Goal: Task Accomplishment & Management: Manage account settings

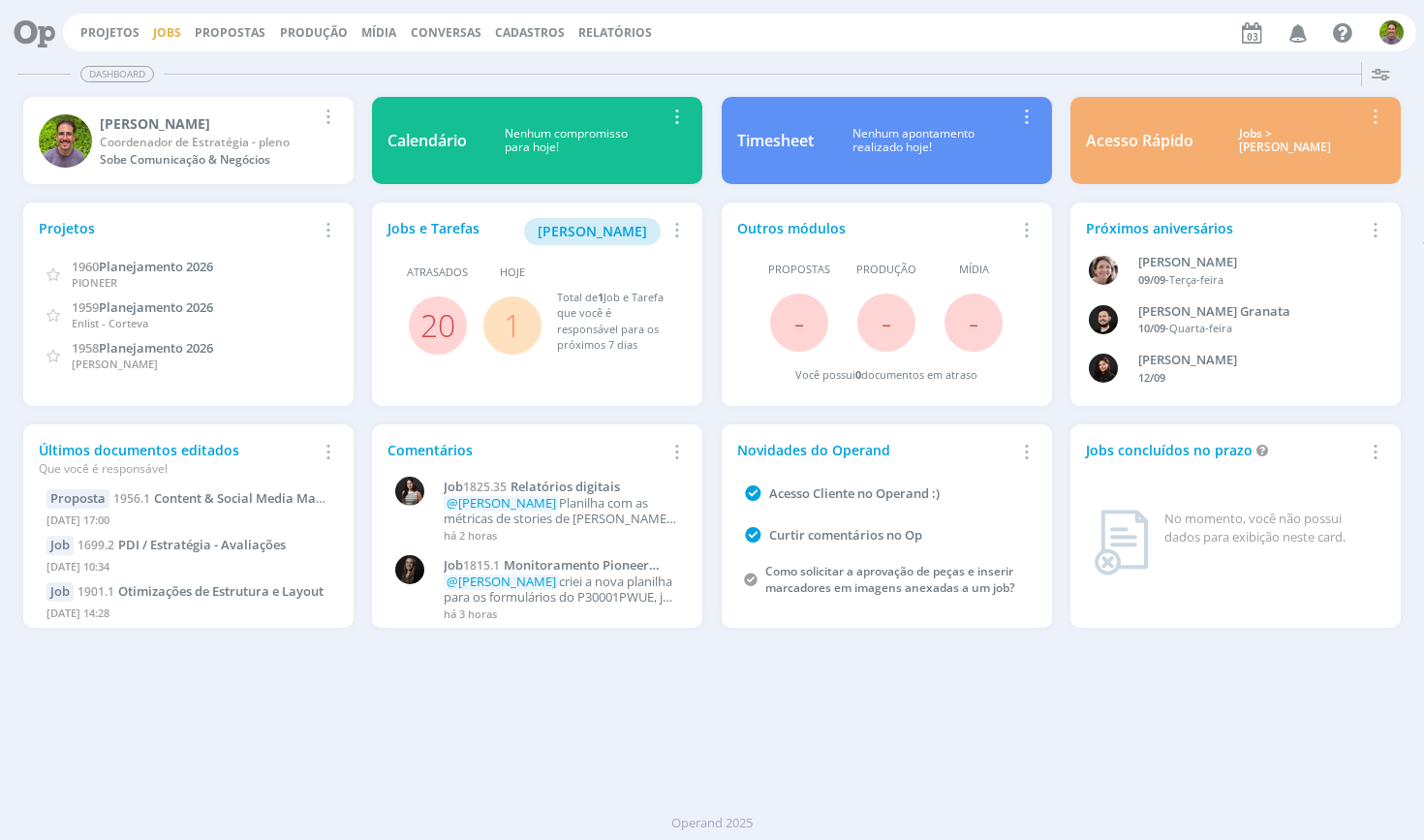
click at [162, 33] on link "Jobs" at bounding box center [166, 32] width 29 height 17
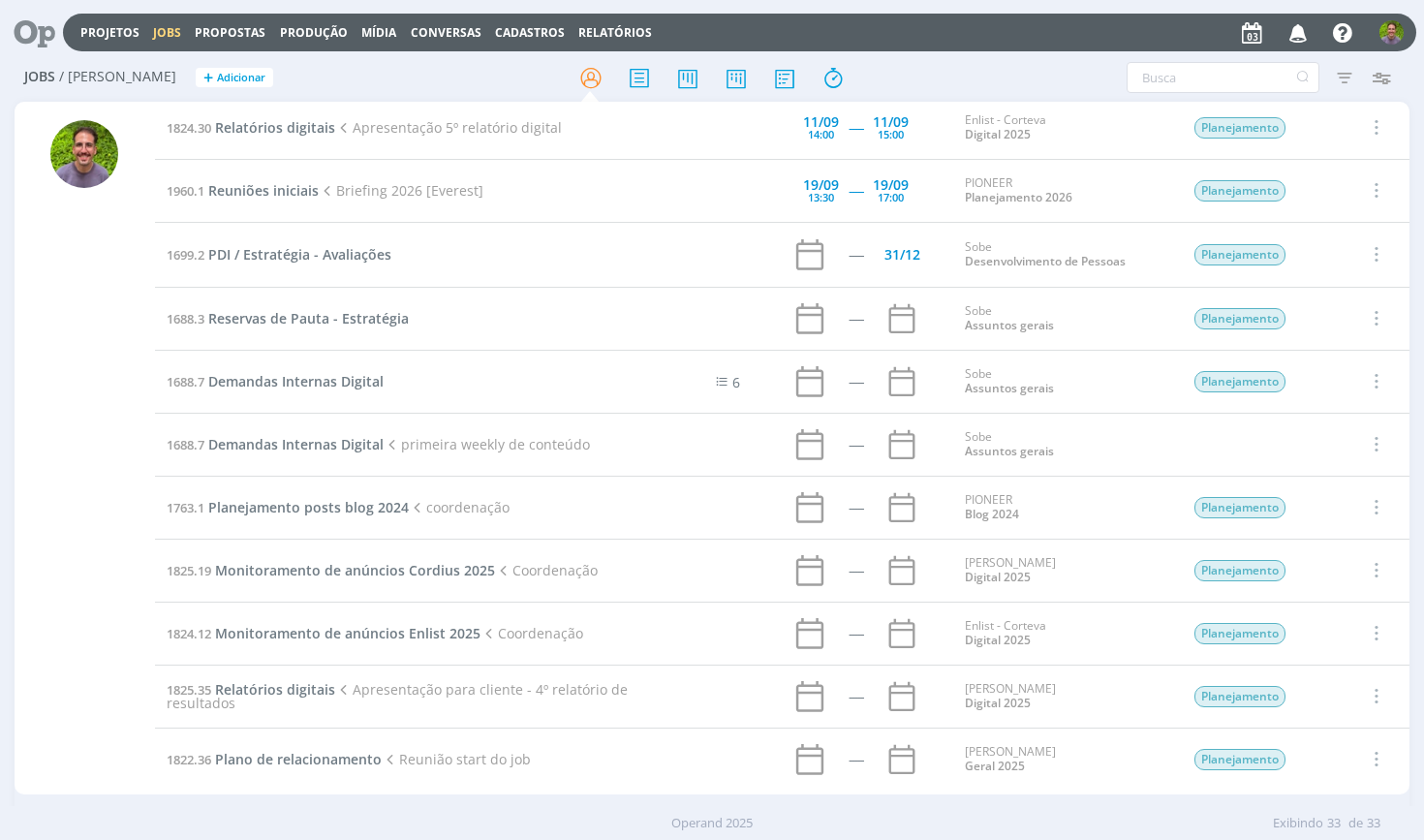
scroll to position [1403, 0]
click at [323, 384] on span "Demandas Internas Digital" at bounding box center [295, 382] width 175 height 19
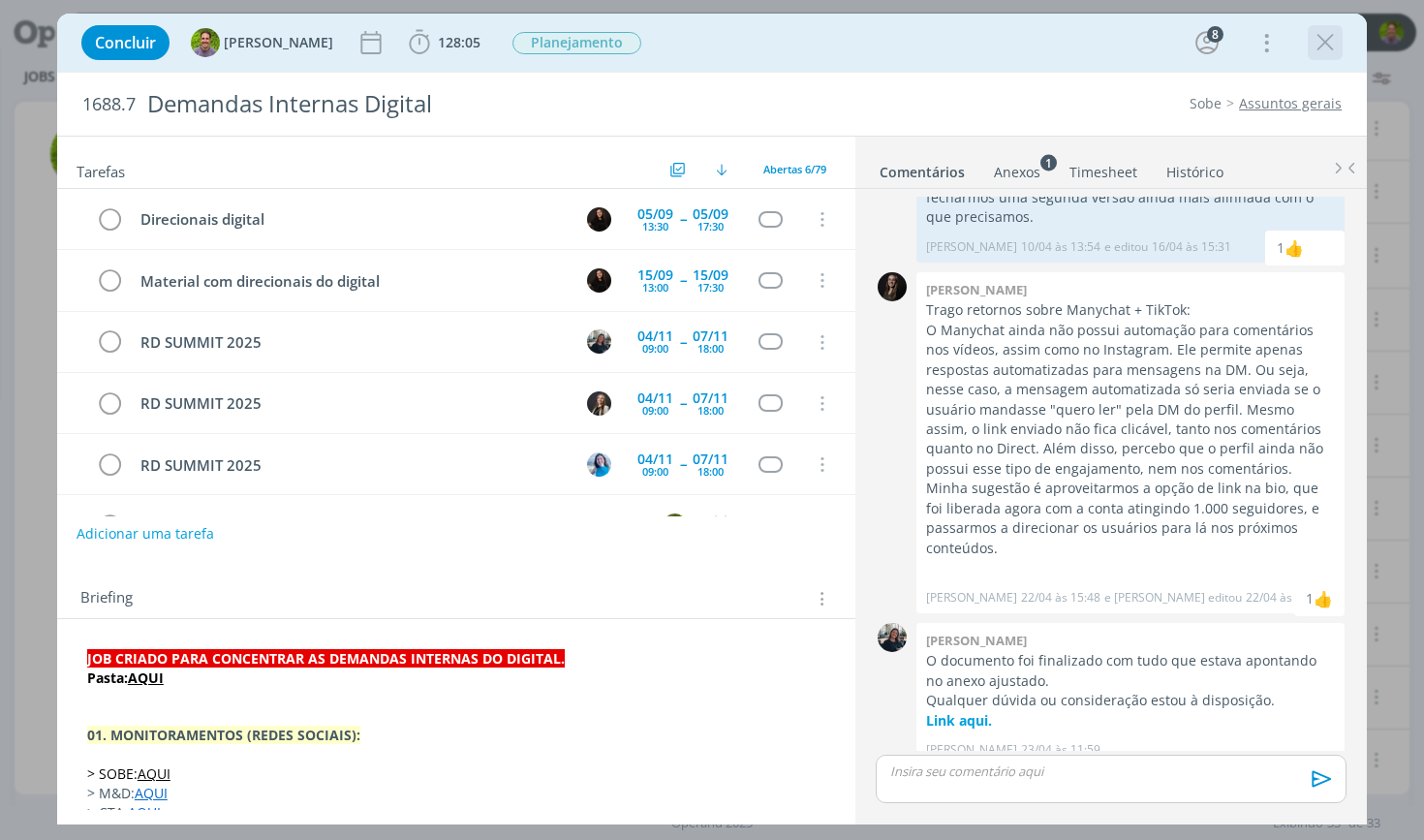
click at [1319, 38] on icon "dialog" at bounding box center [1326, 43] width 30 height 30
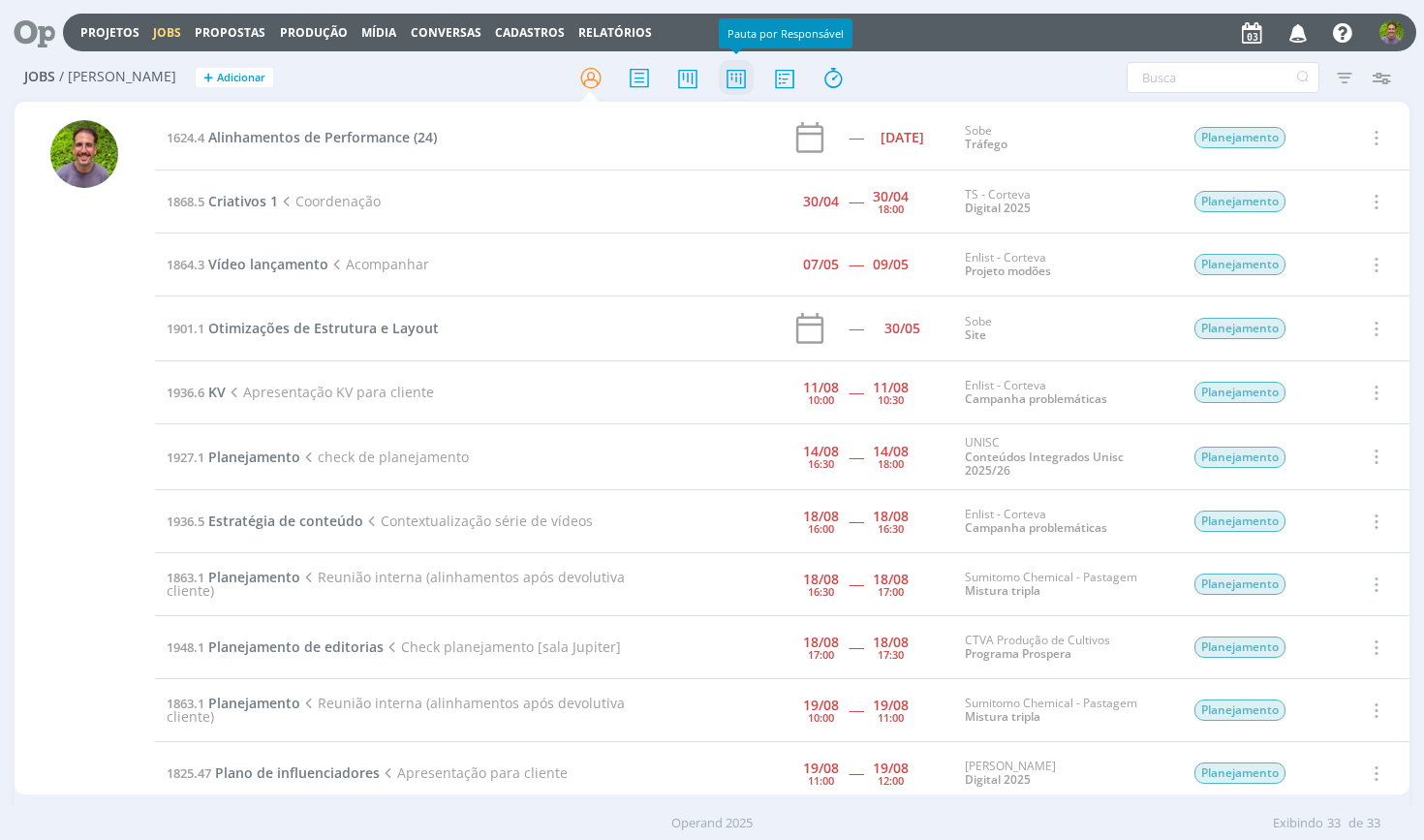
click at [724, 86] on icon at bounding box center [736, 78] width 34 height 37
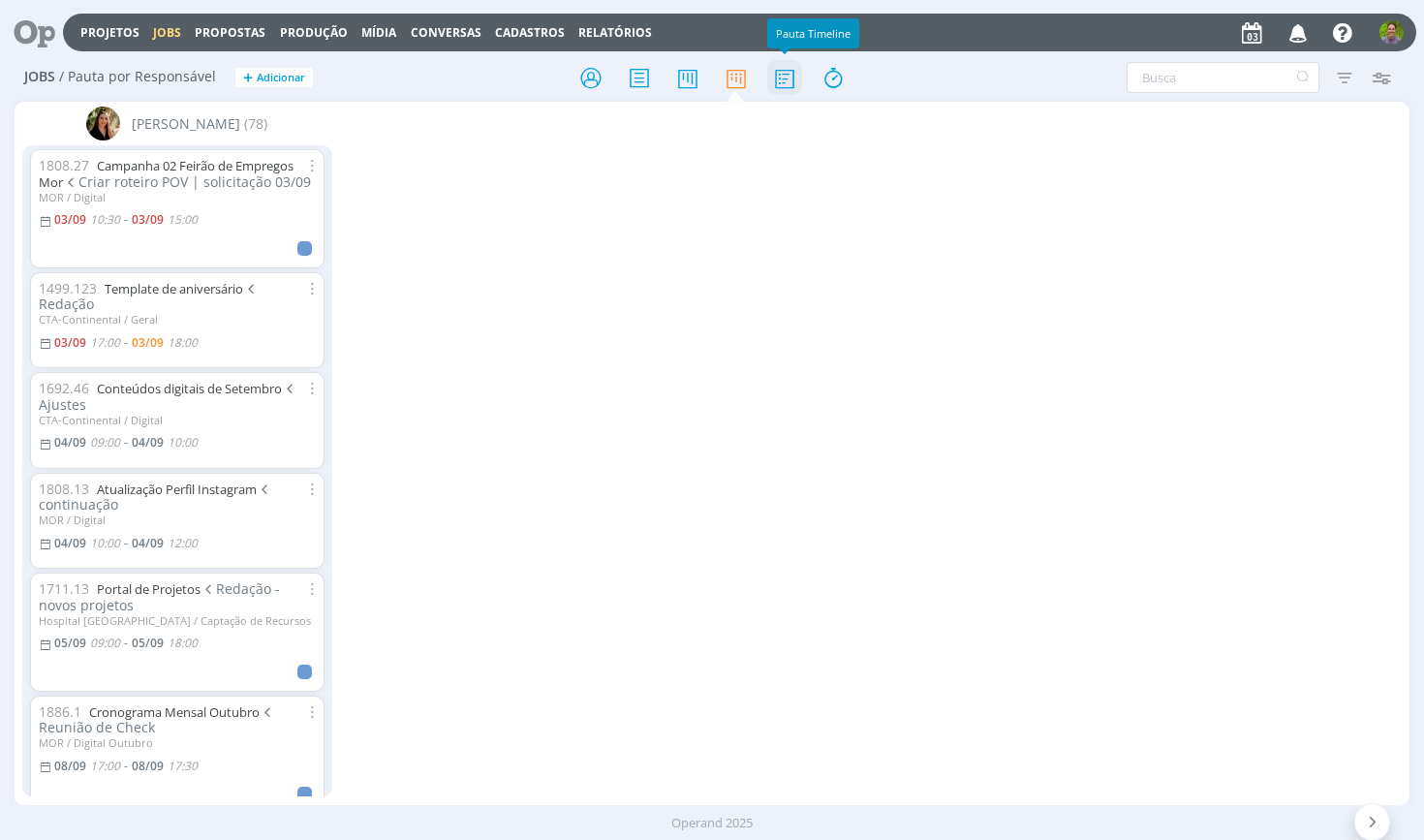
click at [796, 81] on icon at bounding box center [784, 78] width 34 height 37
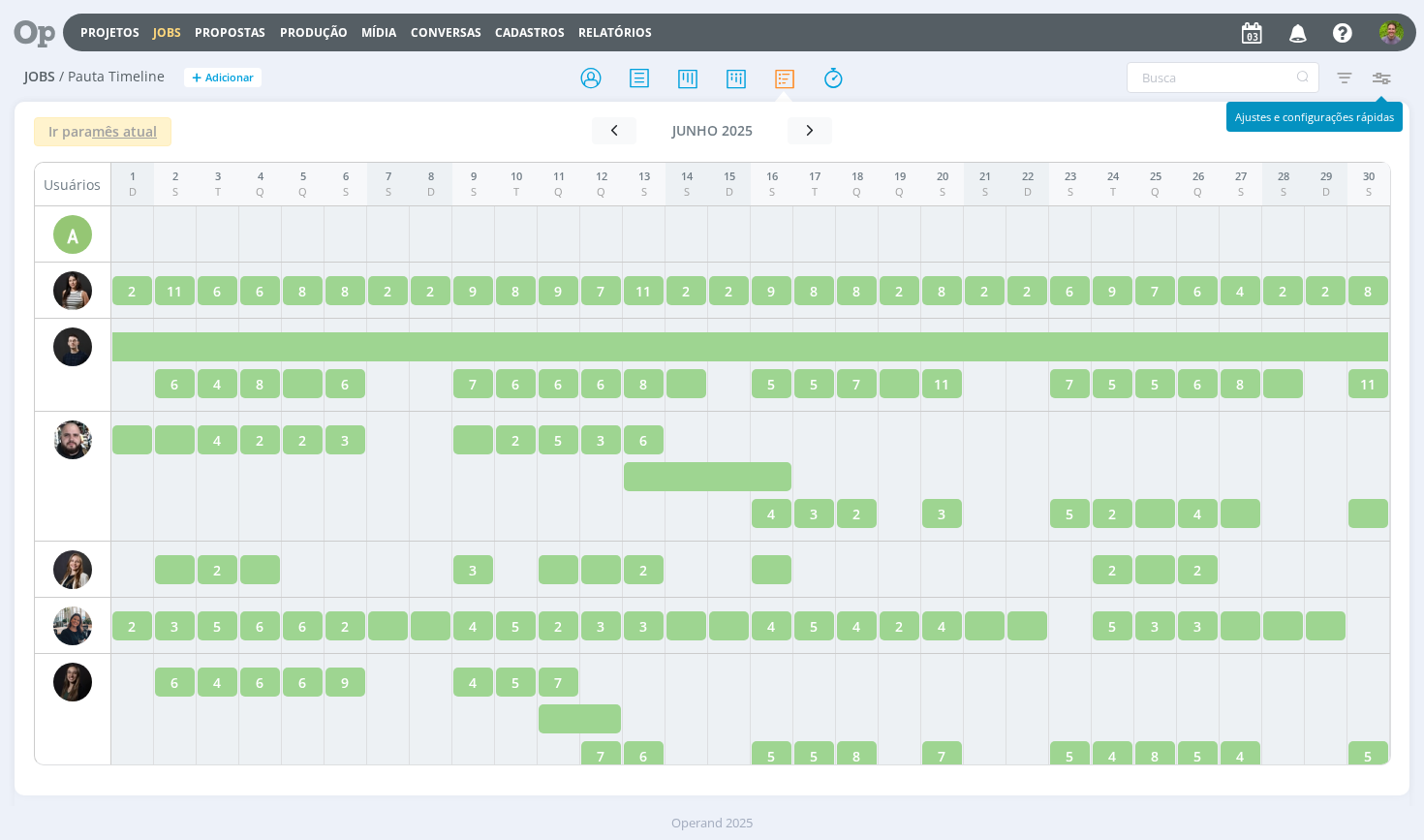
click at [1389, 83] on icon "button" at bounding box center [1381, 77] width 34 height 34
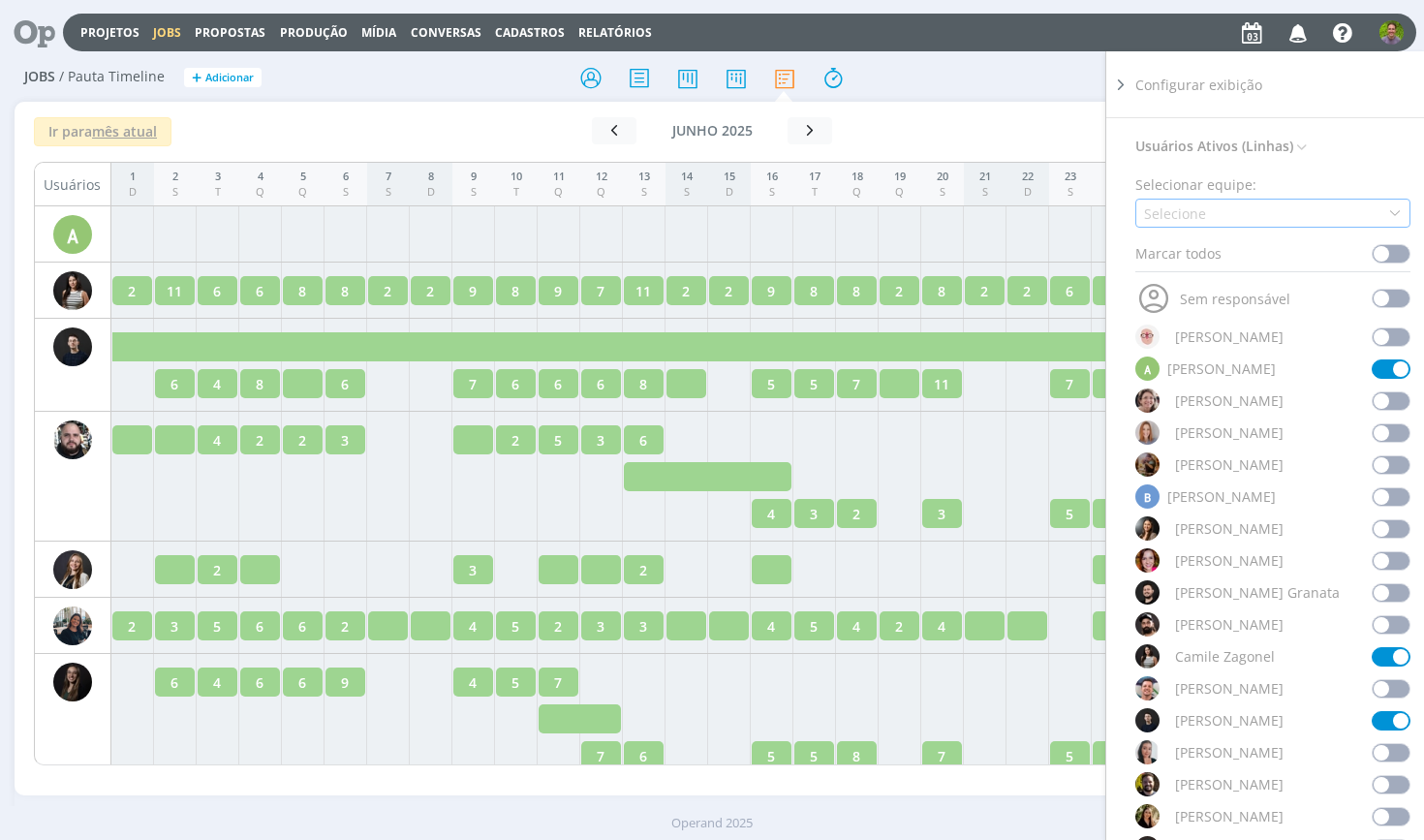
click at [1291, 223] on div "Selecione" at bounding box center [1272, 214] width 275 height 30
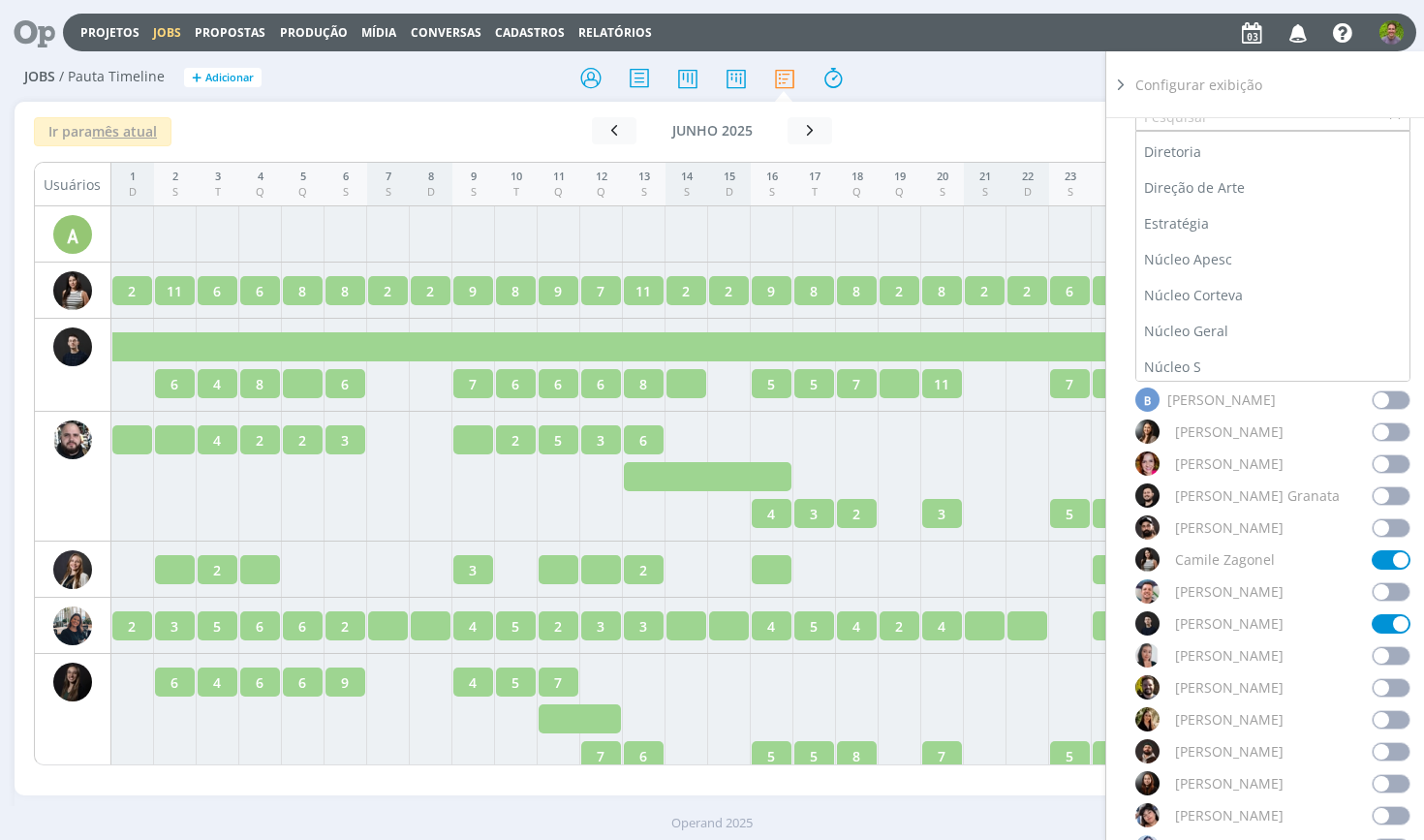
scroll to position [169, 0]
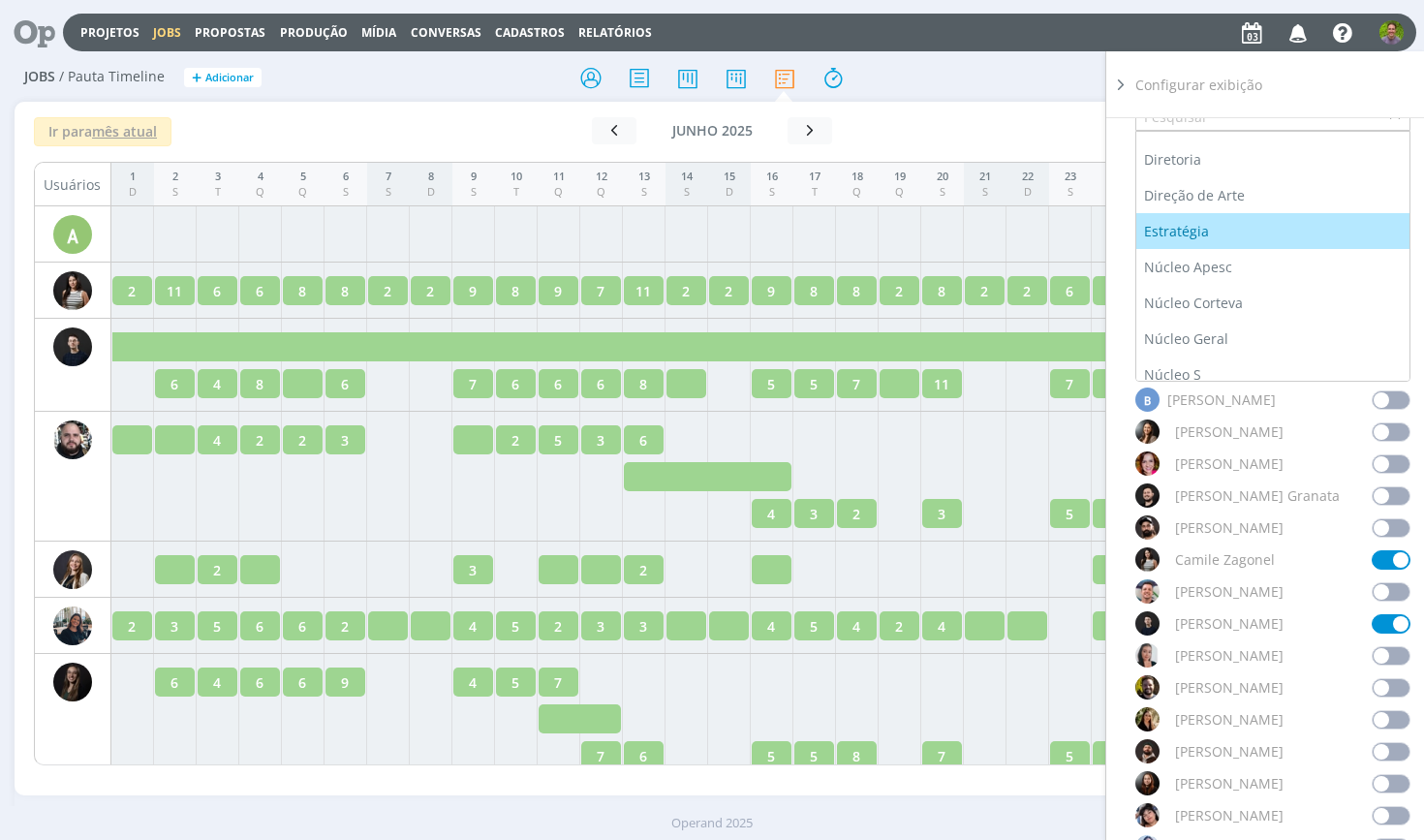
click at [1208, 237] on div "Estratégia" at bounding box center [1178, 230] width 69 height 21
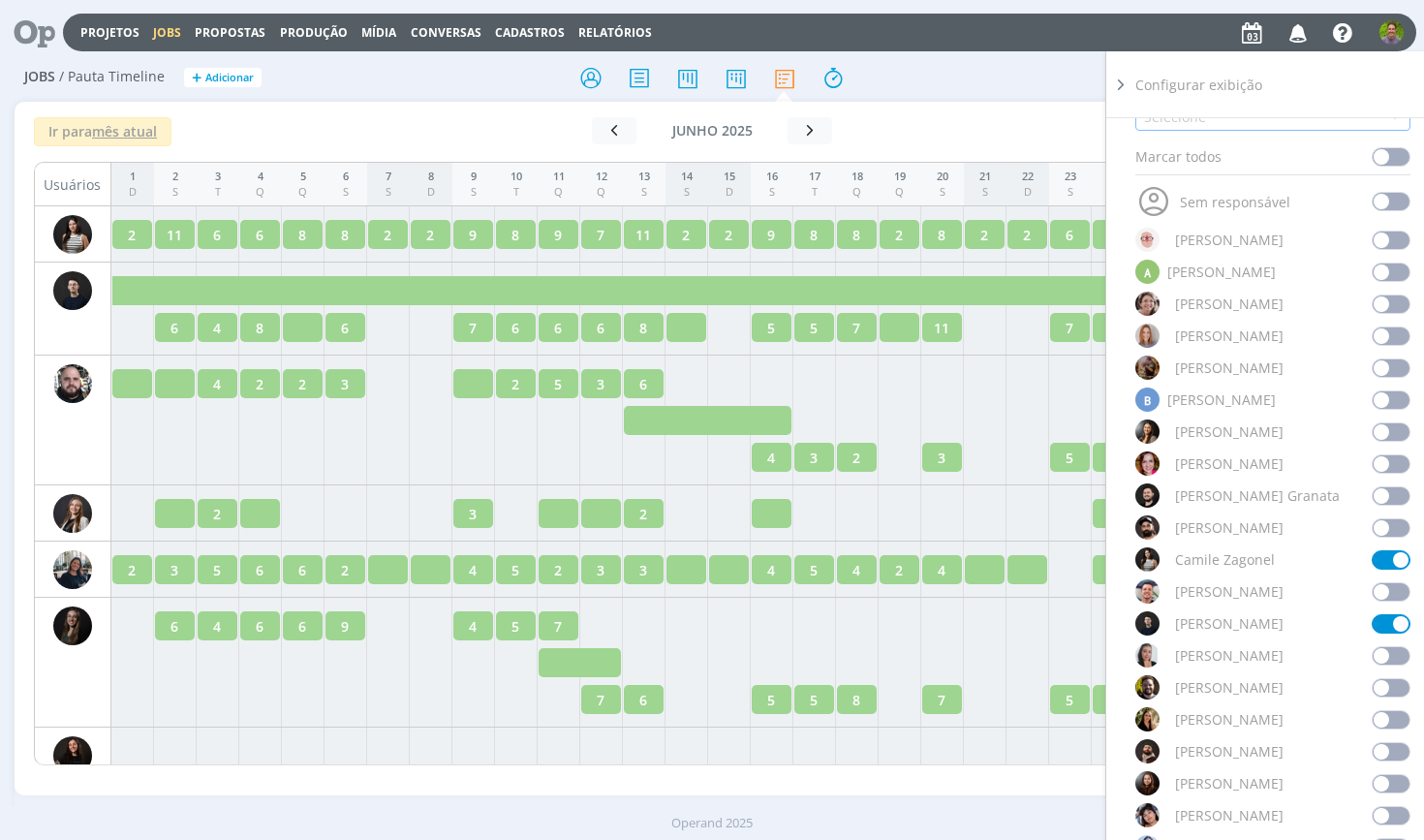
scroll to position [81, 0]
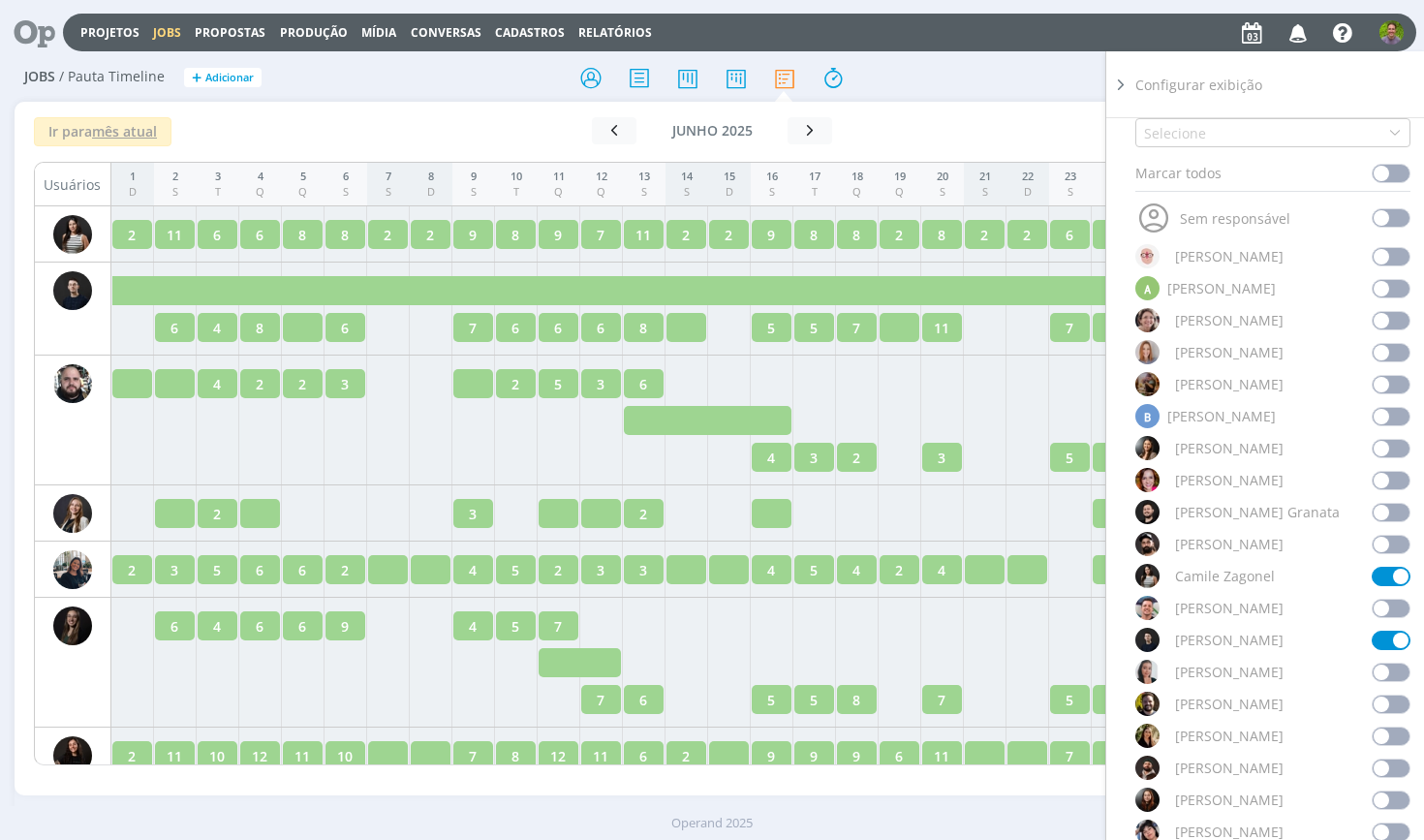
click at [932, 130] on div "[DATE] < 2025 > Janeiro Fevereiro Março Abril Maio Junho Julho Agosto Setembro …" at bounding box center [711, 131] width 659 height 28
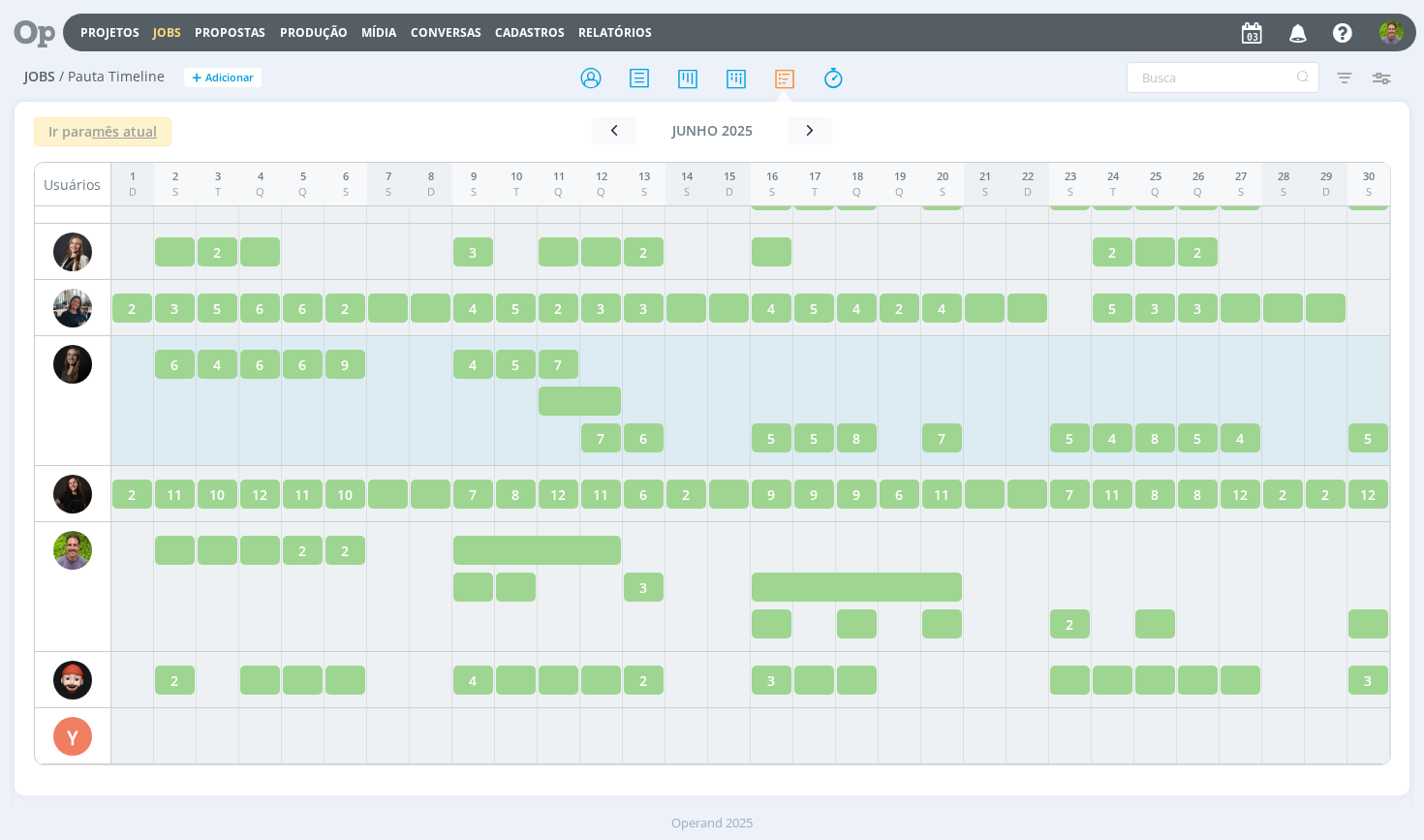
scroll to position [262, 0]
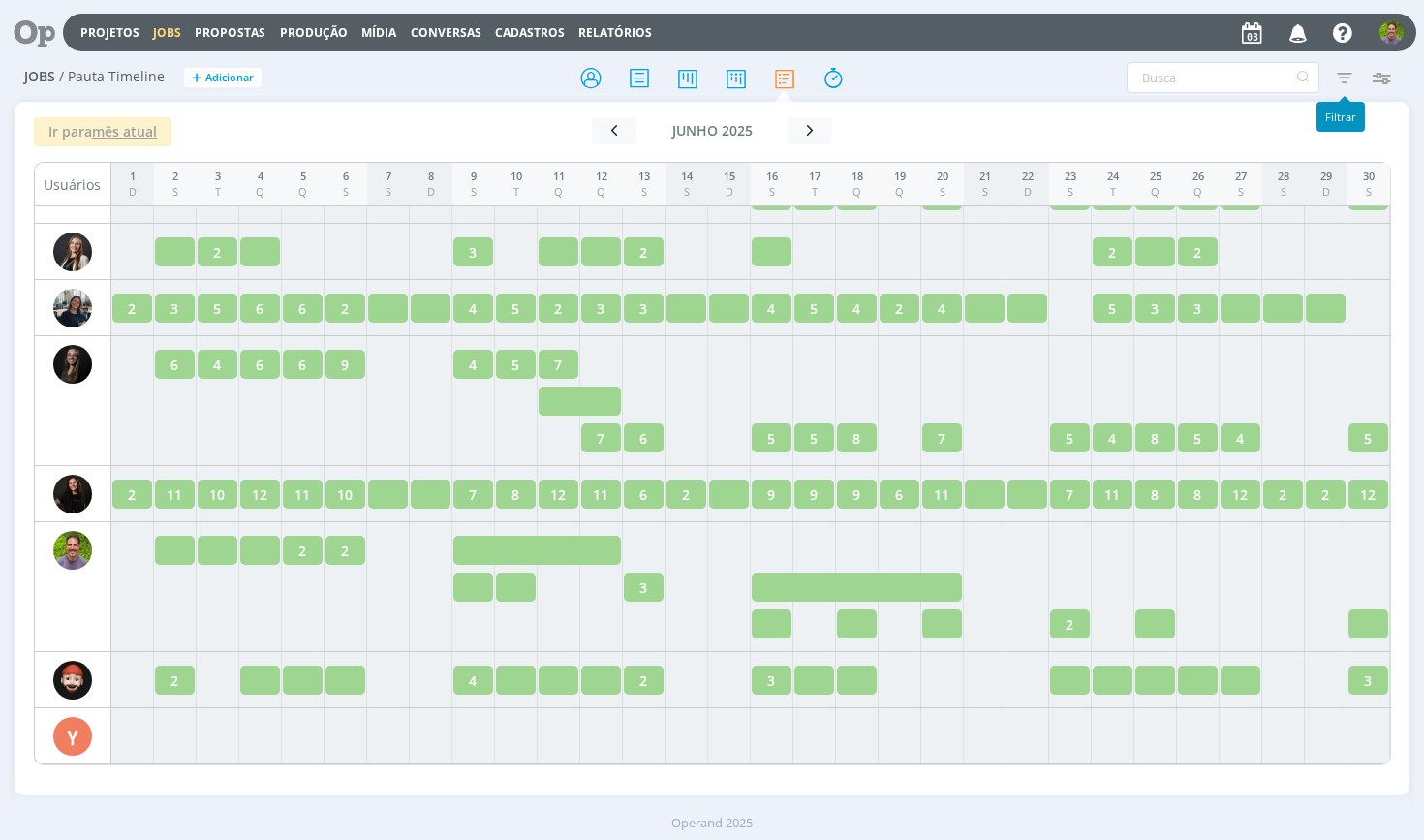
click at [1330, 85] on icon "button" at bounding box center [1343, 77] width 34 height 34
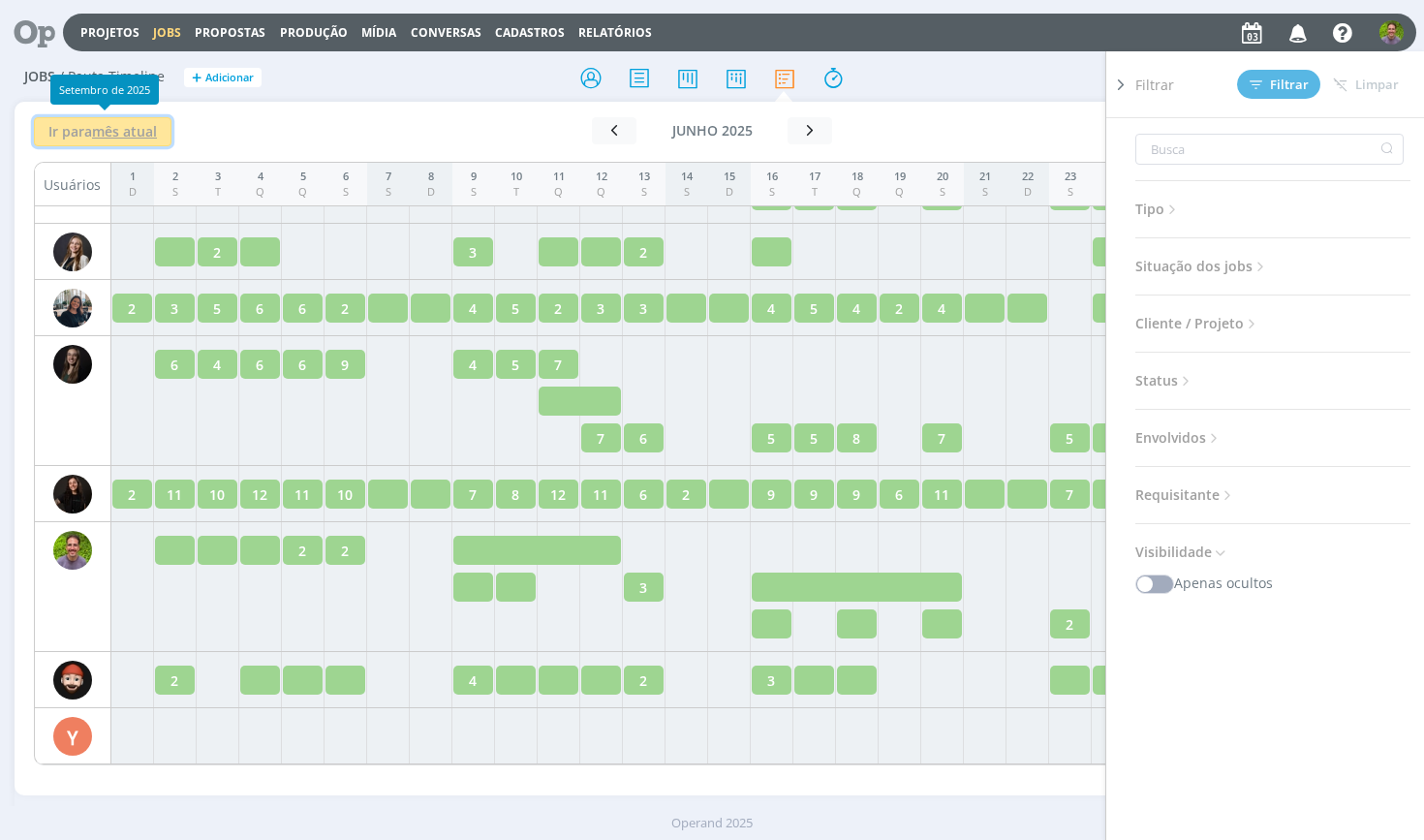
click at [127, 135] on u "mês atual" at bounding box center [124, 131] width 65 height 19
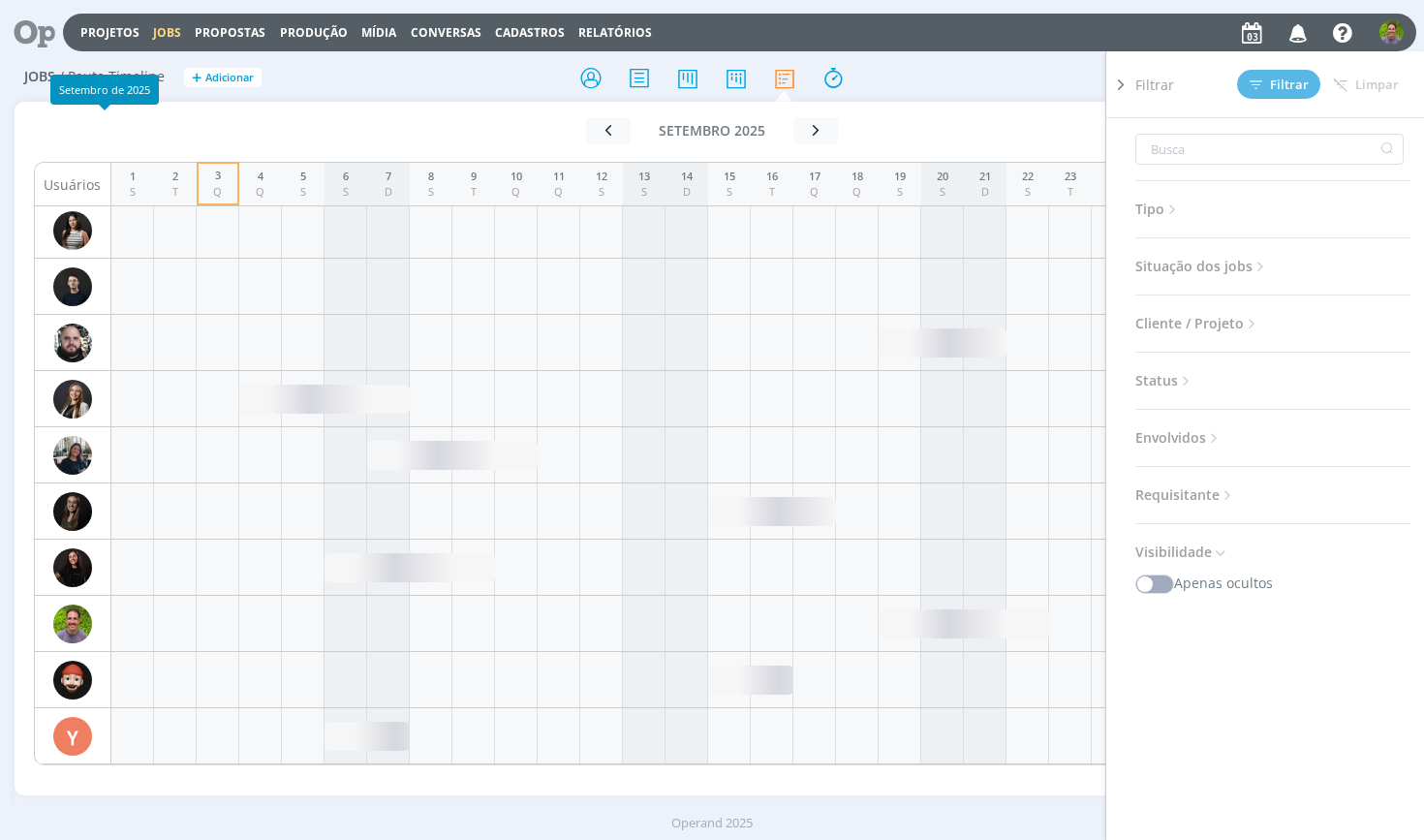
scroll to position [4, 0]
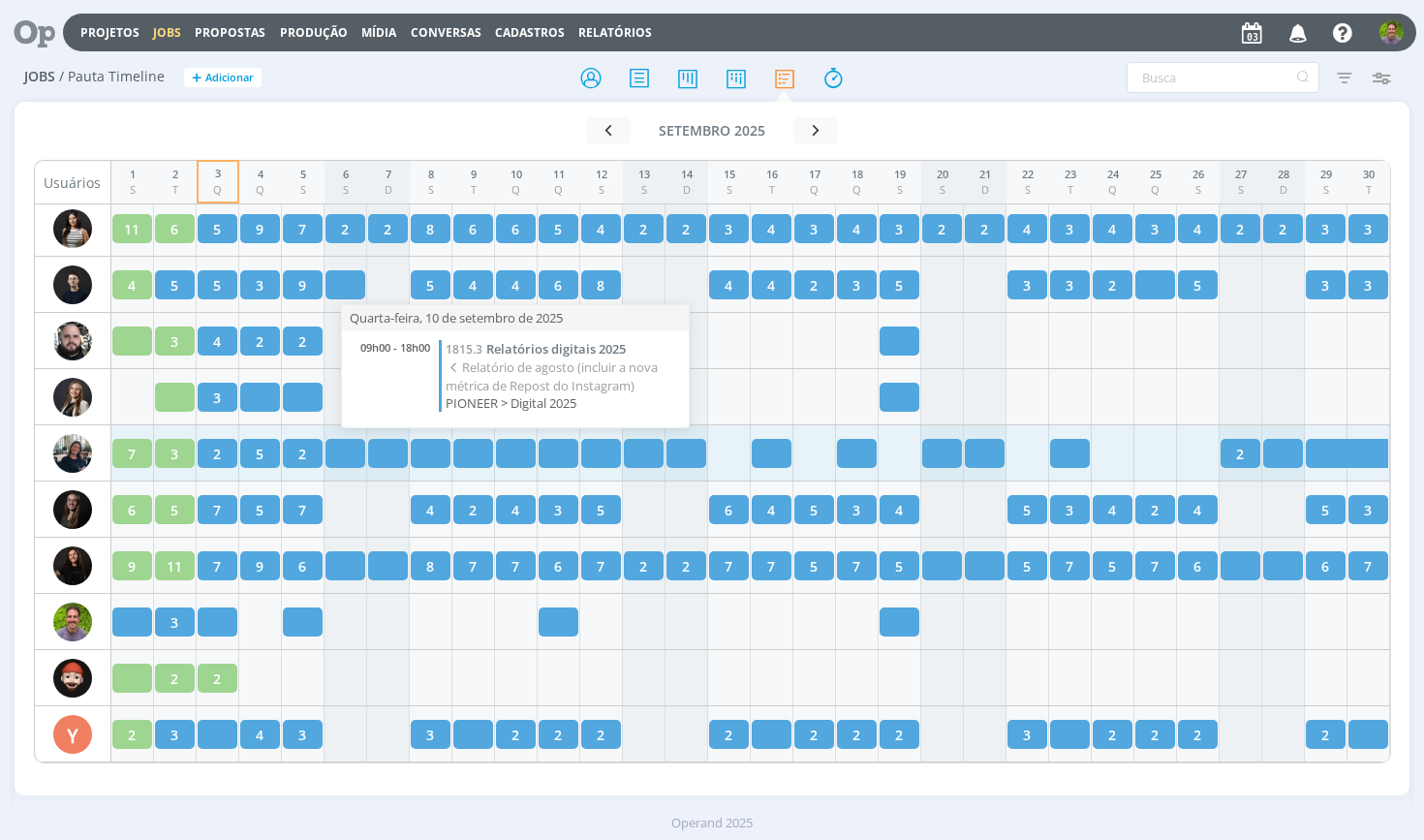
click at [516, 447] on div at bounding box center [516, 453] width 39 height 30
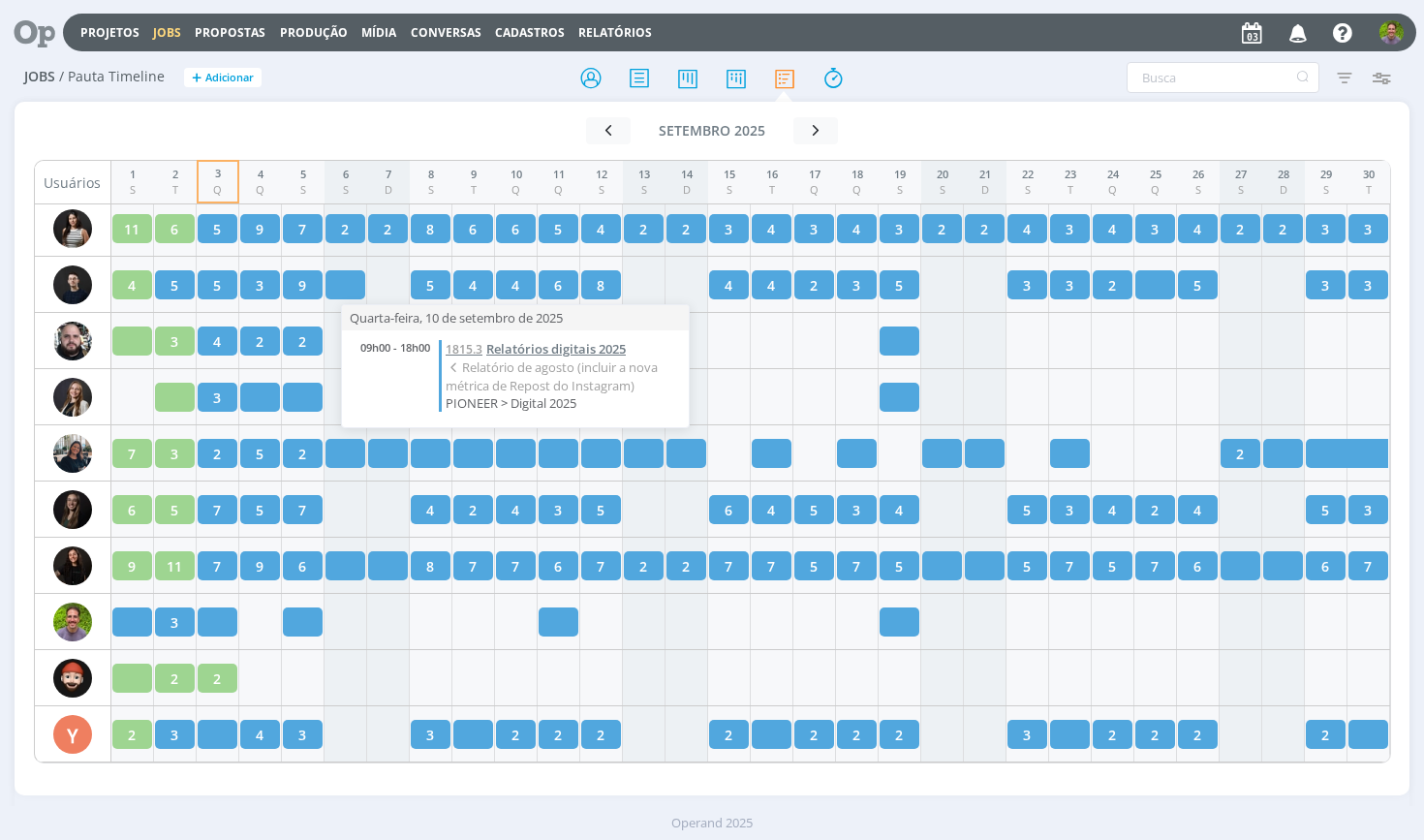
click at [534, 355] on span "Relatórios digitais 2025" at bounding box center [556, 349] width 140 height 18
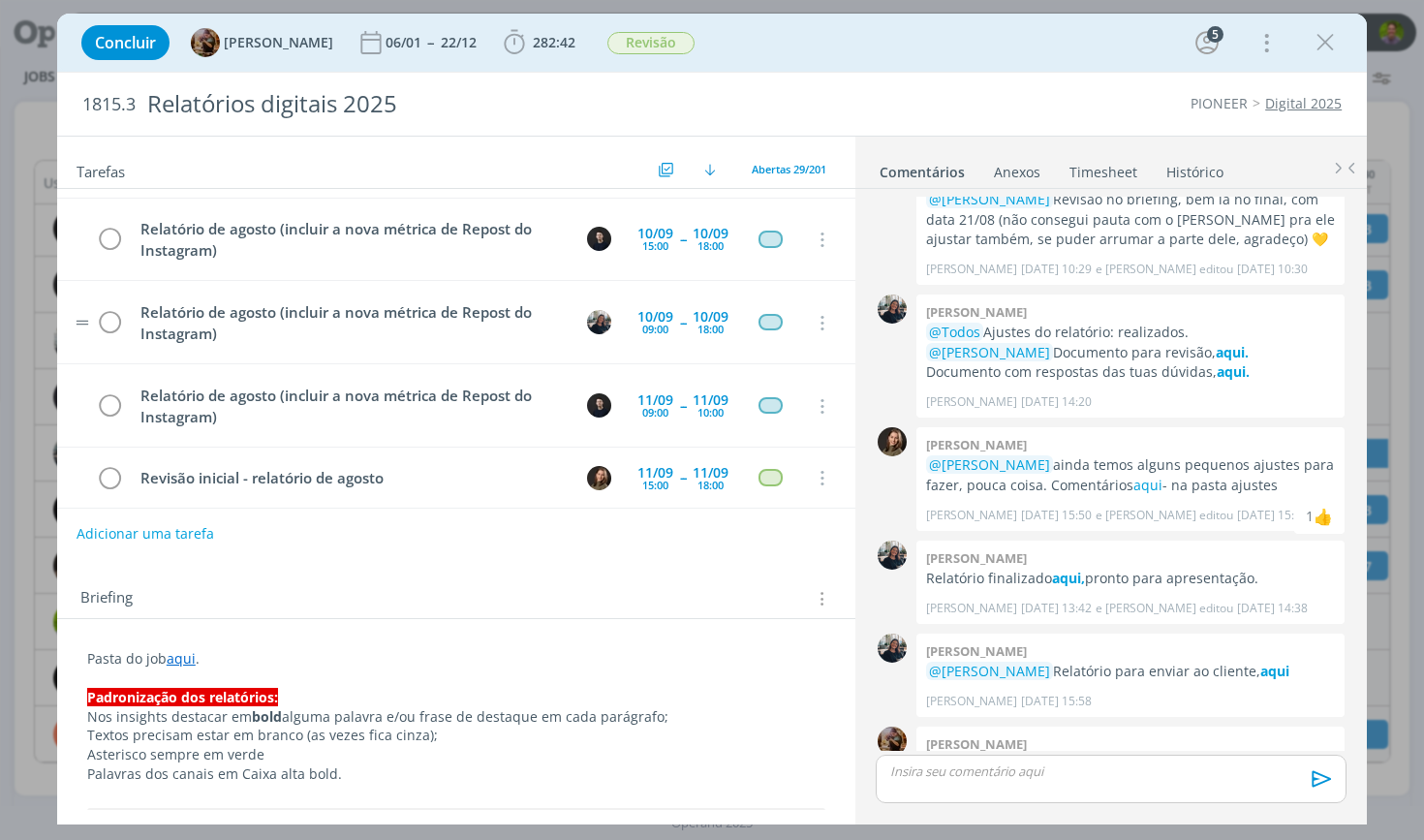
scroll to position [727, 0]
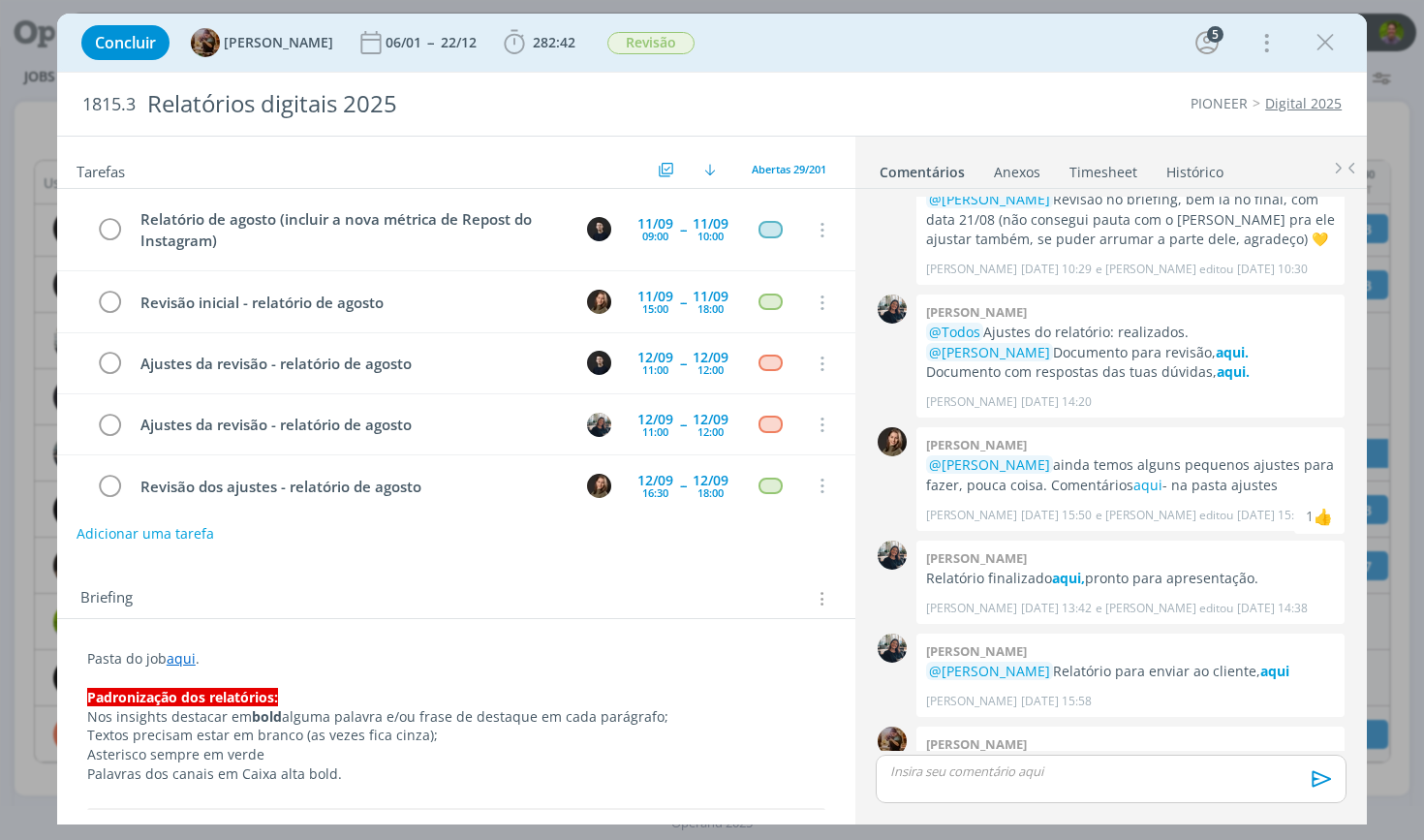
click at [874, 45] on div "Concluir [PERSON_NAME] 06/01 -- 22/12 282:42 Iniciar Apontar Data * [DATE] Hora…" at bounding box center [712, 42] width 1280 height 46
click at [1045, 61] on div "Concluir [PERSON_NAME] 06/01 -- 22/12 282:42 Iniciar Apontar Data * [DATE] Hora…" at bounding box center [712, 42] width 1280 height 46
click at [1318, 51] on icon "dialog" at bounding box center [1326, 43] width 30 height 30
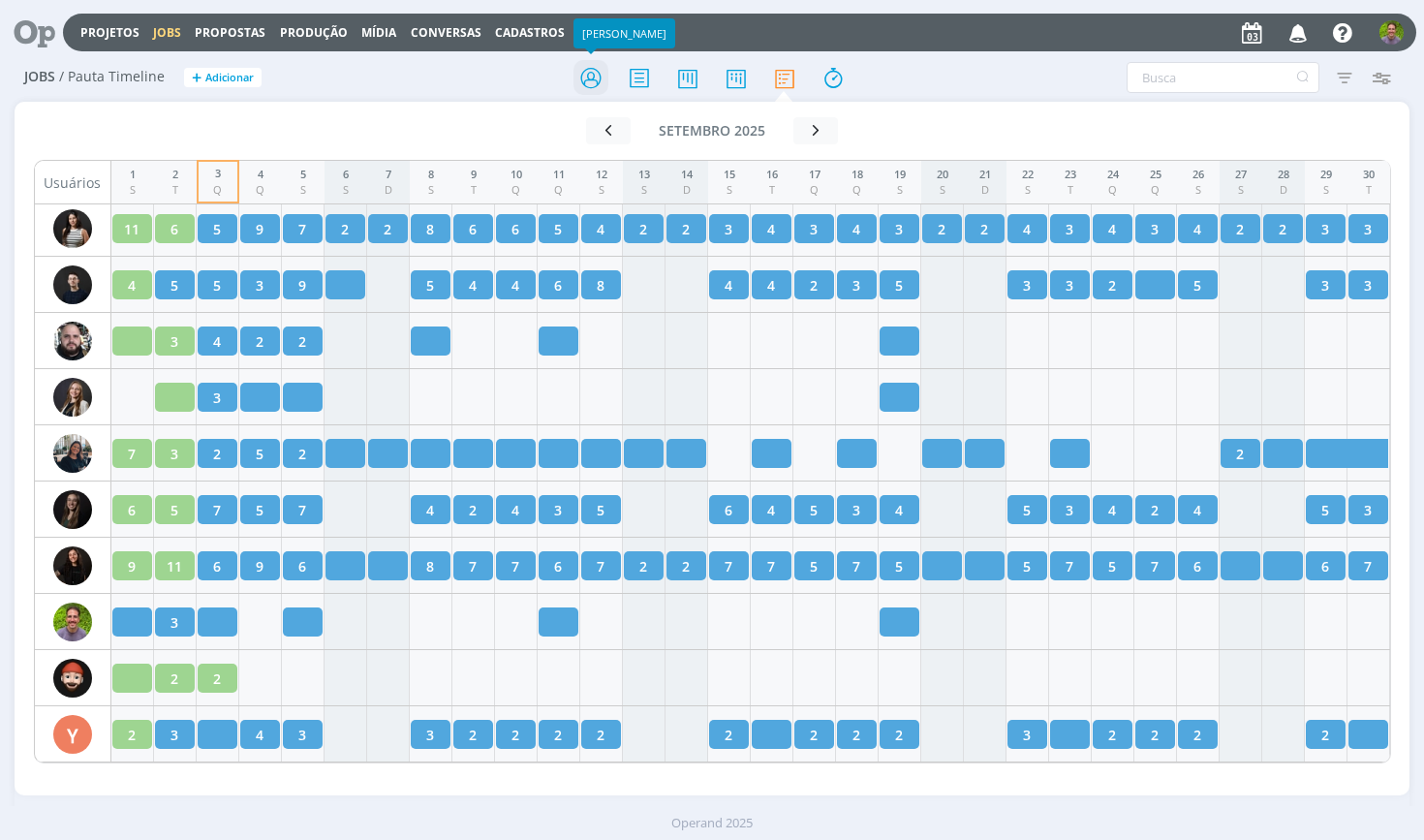
click at [586, 74] on icon at bounding box center [590, 78] width 34 height 37
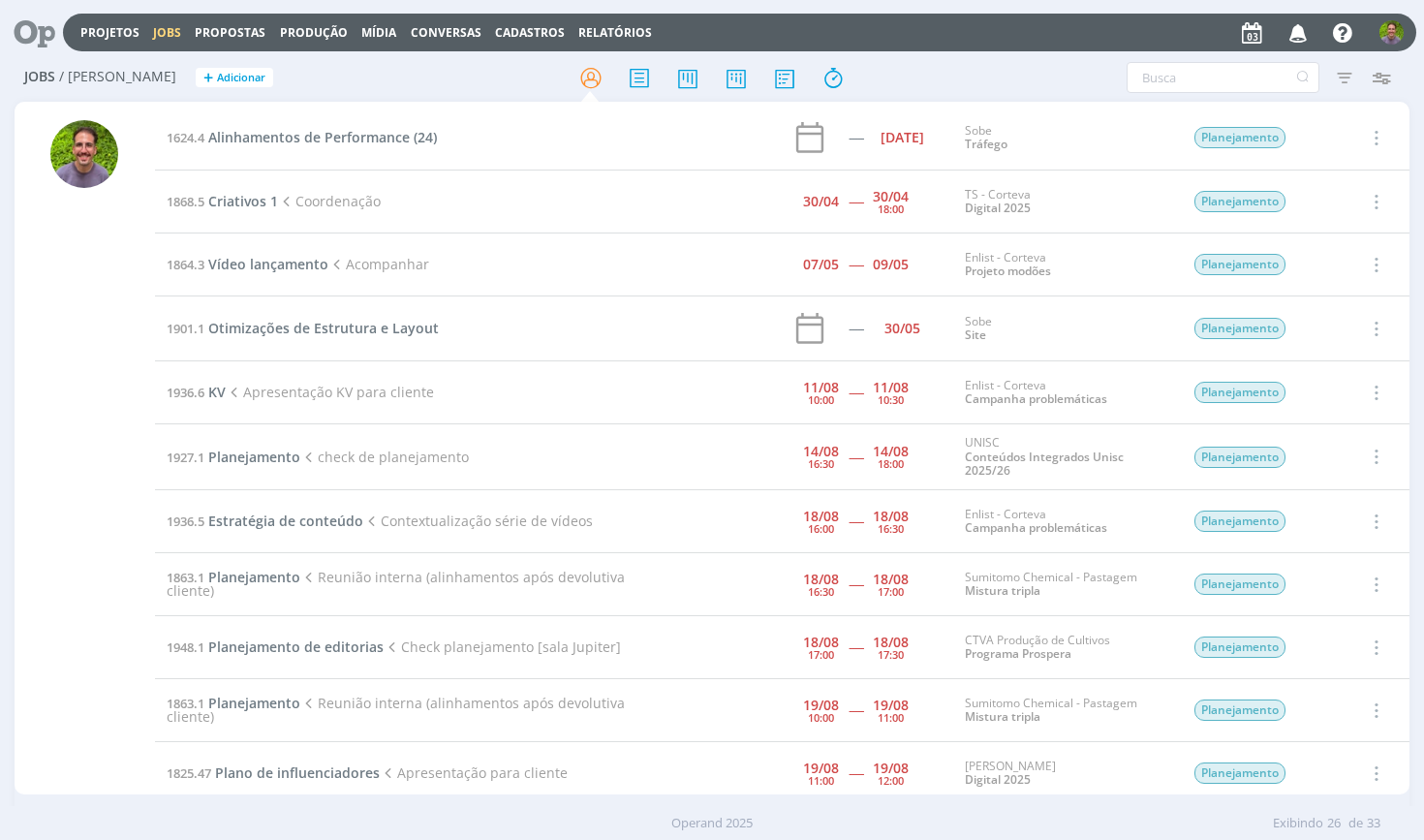
click at [438, 87] on h2 "Jobs / [PERSON_NAME] + Adicionar" at bounding box center [247, 74] width 445 height 40
click at [28, 33] on icon at bounding box center [28, 32] width 39 height 37
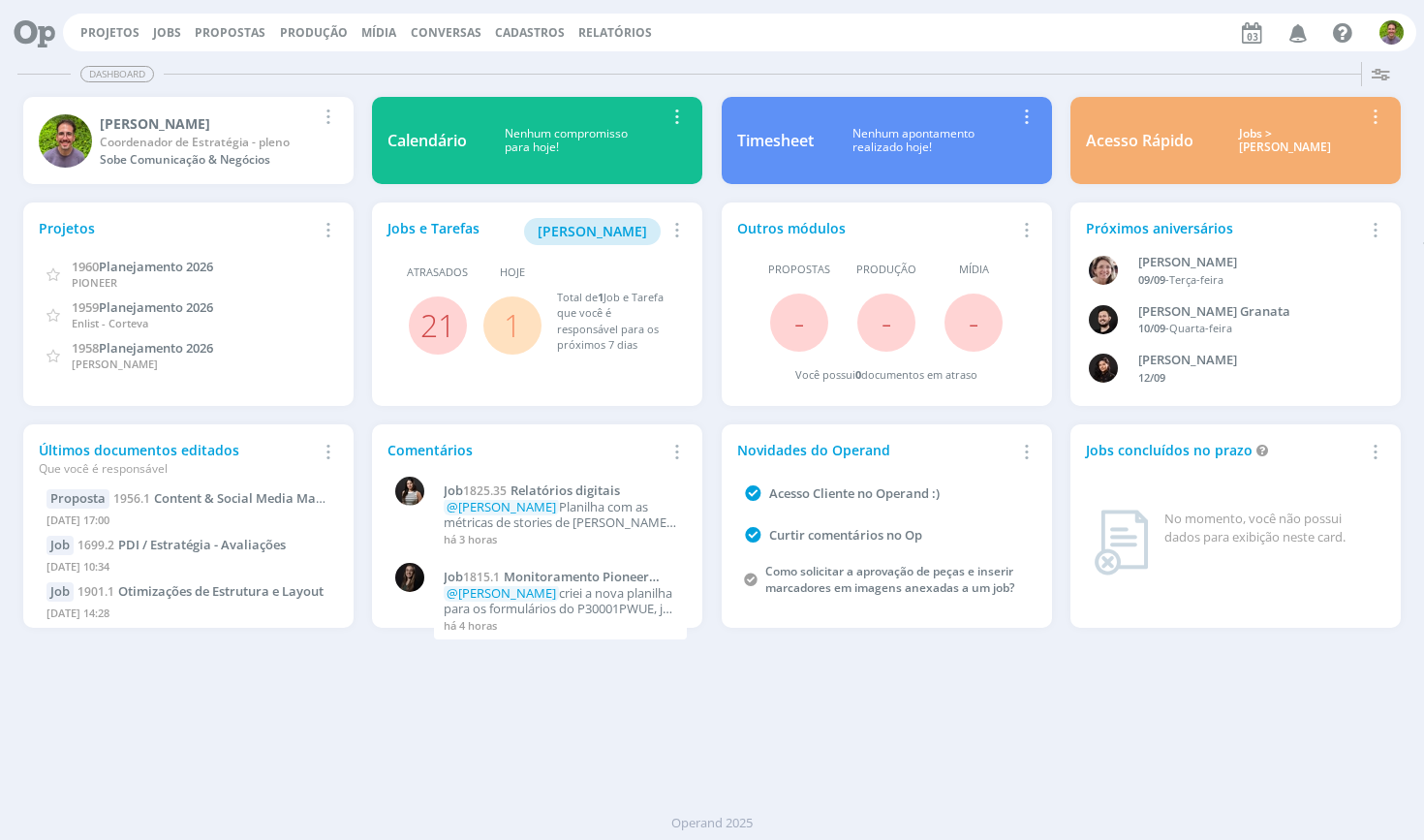
click at [852, 22] on div "Projetos Jobs Propostas Produção [GEOGRAPHIC_DATA] Conversas Cadastros Relatóri…" at bounding box center [740, 32] width 1353 height 37
click at [731, 720] on div "Dashboard Salvar Selecione abaixo os cards desejados: Meus Meu Perfil [GEOGRAPH…" at bounding box center [712, 447] width 1424 height 786
click at [795, 60] on div "Dashboard" at bounding box center [712, 74] width 1389 height 29
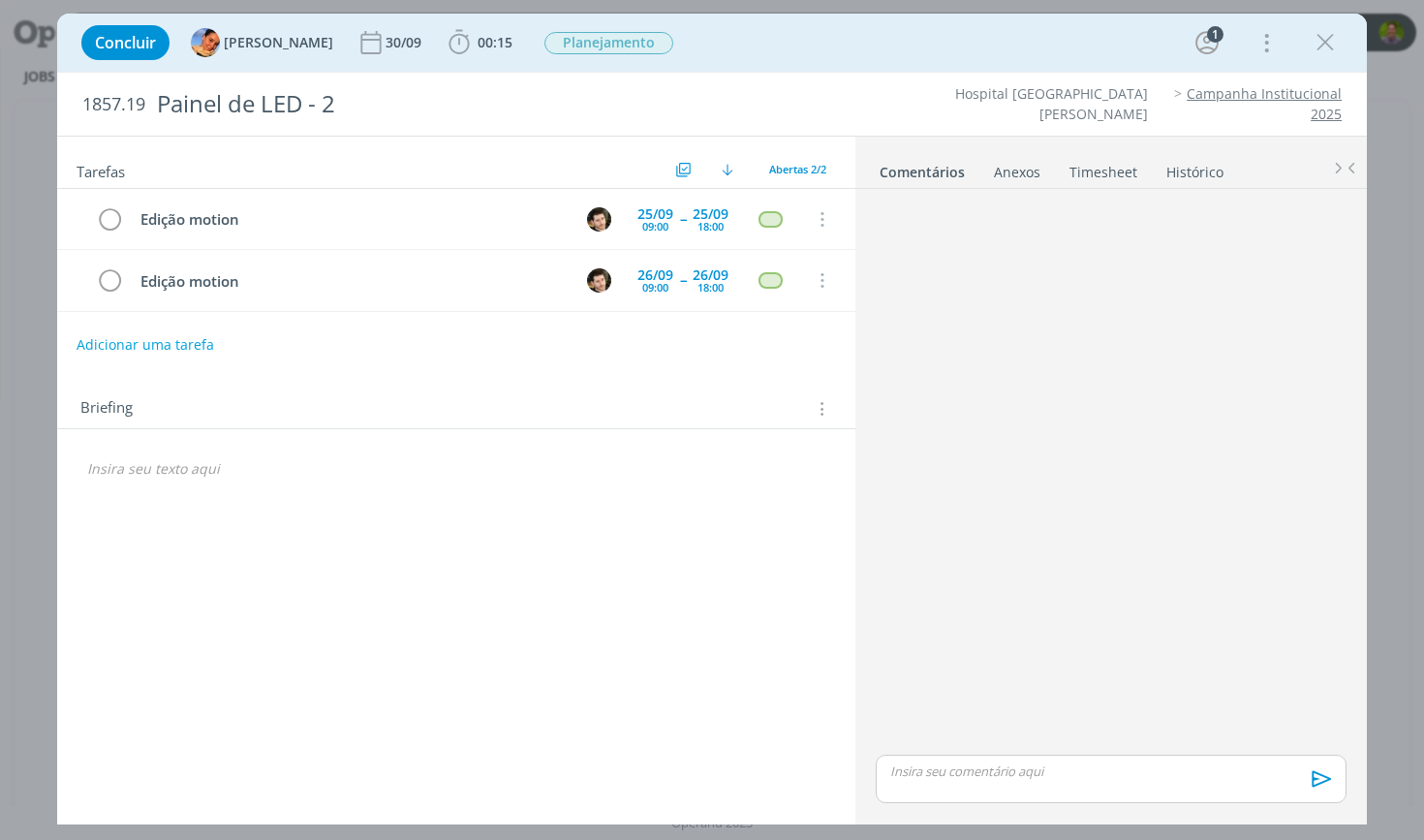
click at [1081, 171] on link "Timesheet" at bounding box center [1103, 167] width 70 height 29
click at [1174, 169] on link "Histórico" at bounding box center [1193, 167] width 59 height 29
click at [1102, 160] on link "Timesheet" at bounding box center [1100, 167] width 70 height 29
